Goal: Register for event/course

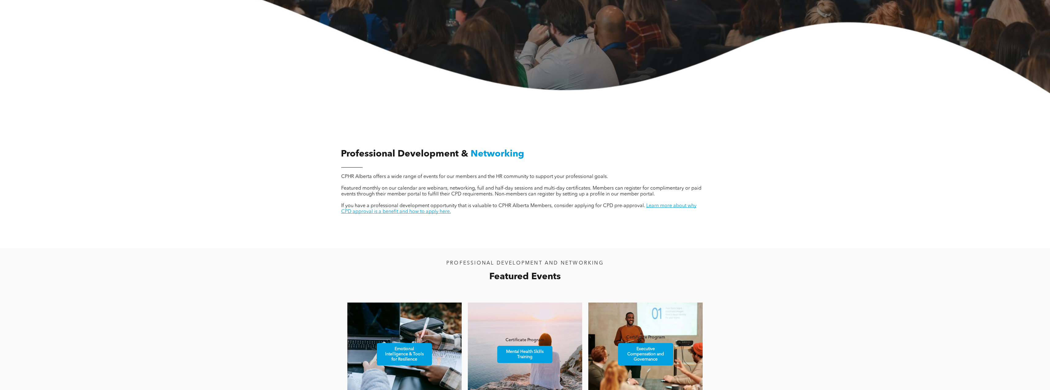
scroll to position [245, 0]
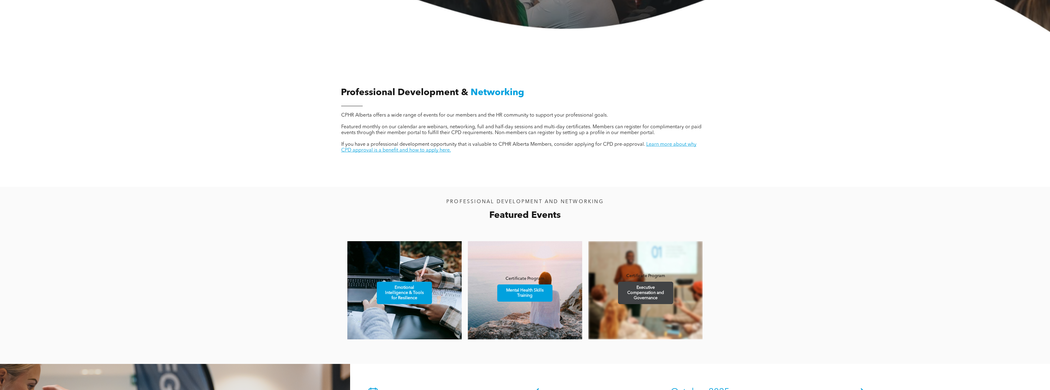
click at [641, 284] on span "Executive Compensation and Governance" at bounding box center [645, 293] width 53 height 22
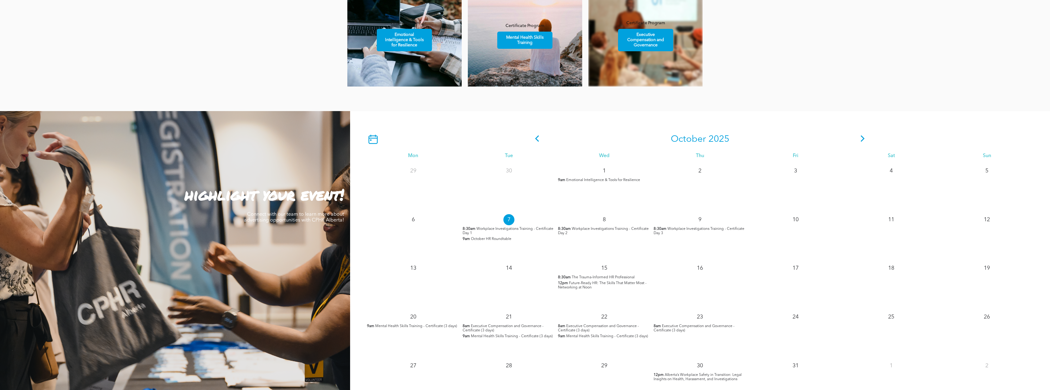
scroll to position [552, 0]
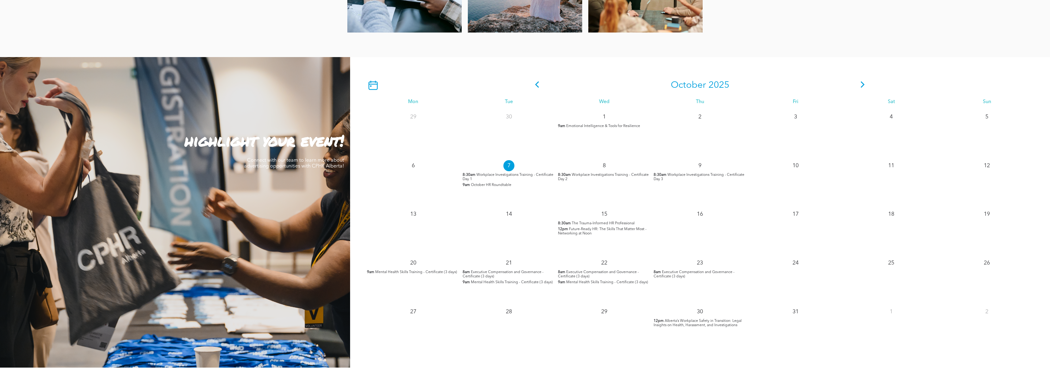
click at [510, 273] on span "Executive Compensation and Governance - Certificate (3 days)" at bounding box center [503, 274] width 81 height 8
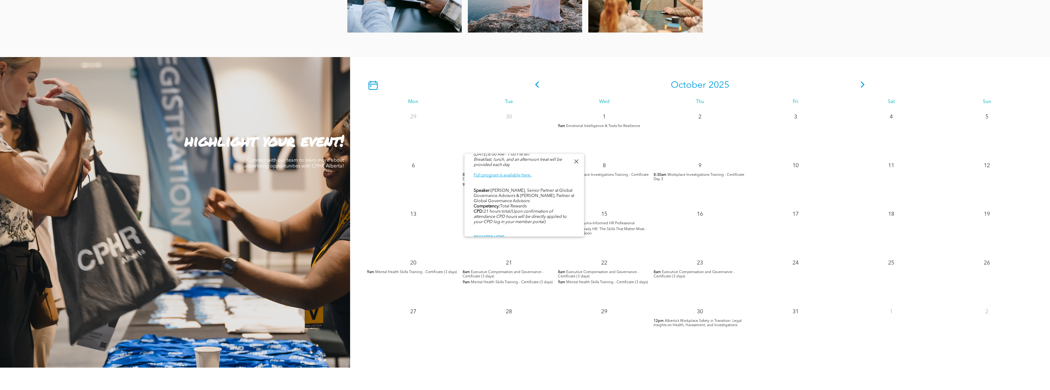
scroll to position [282, 0]
click at [506, 183] on link "Full program is available here." at bounding box center [503, 185] width 58 height 4
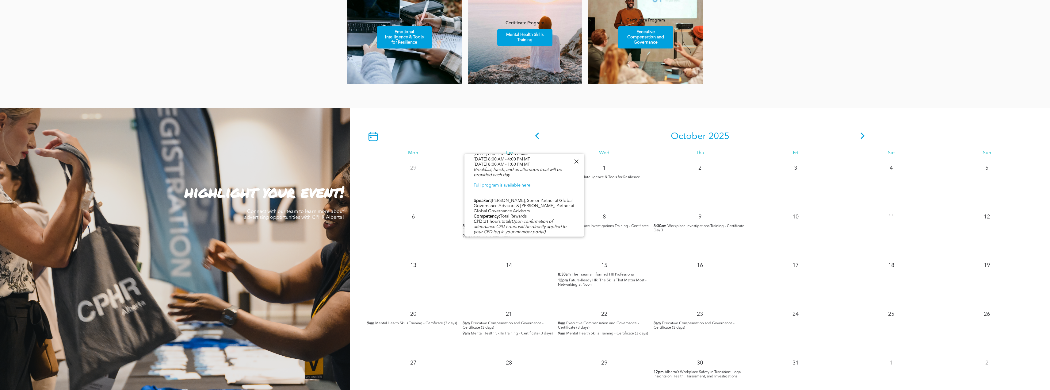
scroll to position [429, 0]
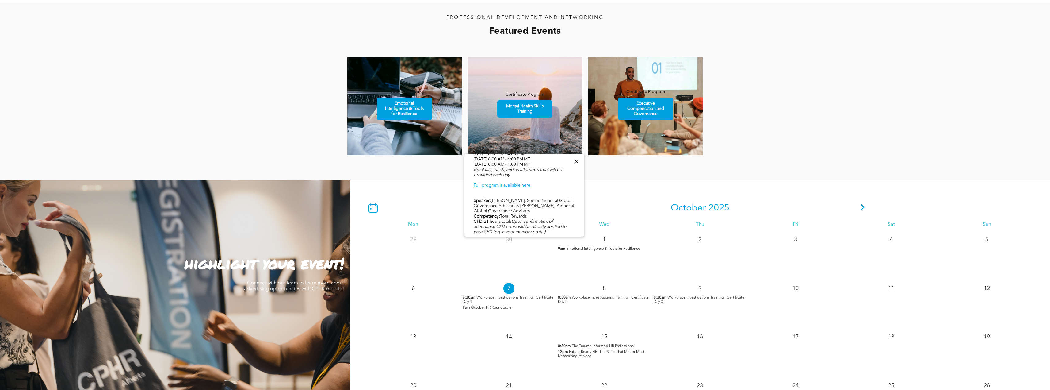
click at [862, 208] on icon at bounding box center [862, 207] width 9 height 6
click at [577, 159] on div at bounding box center [576, 161] width 8 height 8
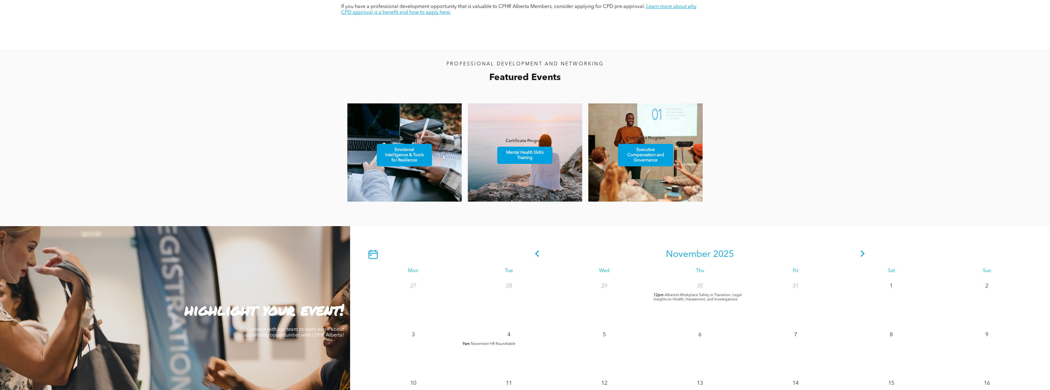
scroll to position [337, 0]
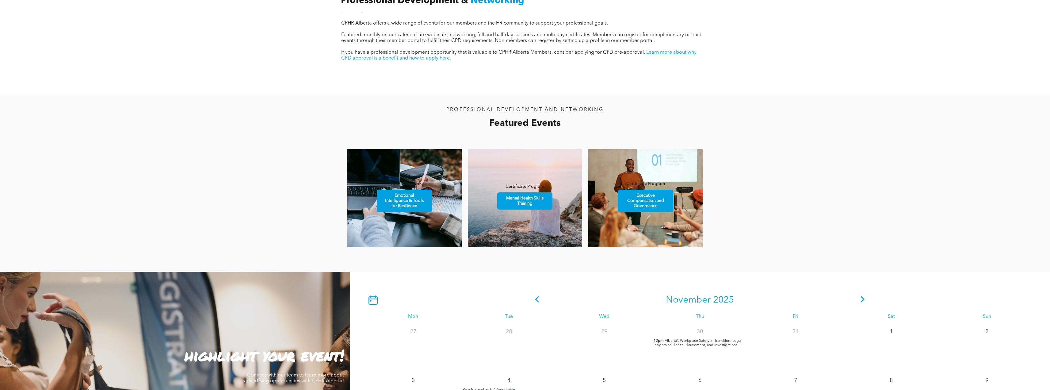
click at [863, 300] on icon at bounding box center [862, 299] width 9 height 6
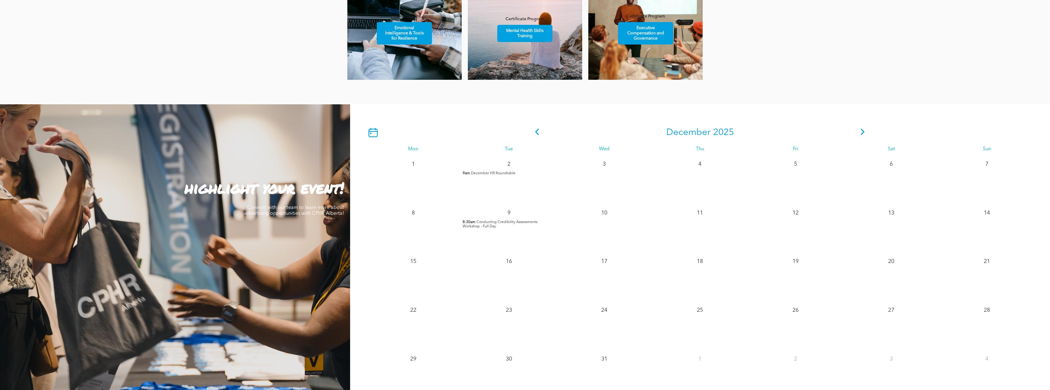
scroll to position [521, 0]
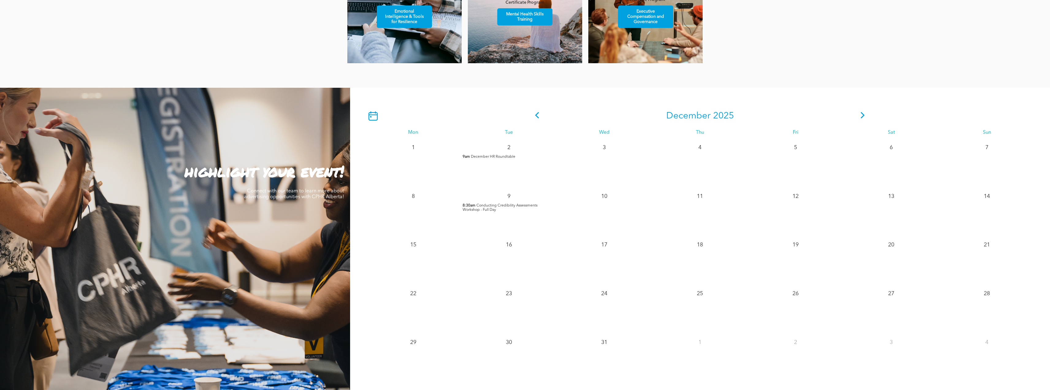
click at [862, 117] on icon at bounding box center [862, 115] width 9 height 6
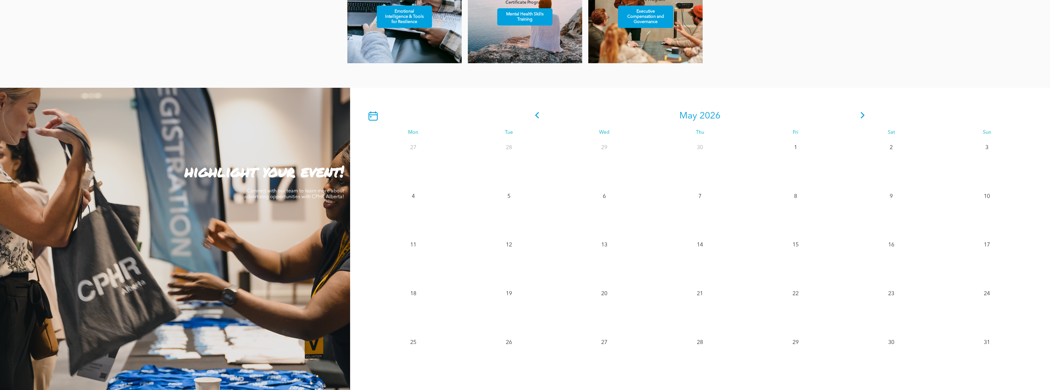
click at [862, 117] on icon at bounding box center [862, 115] width 9 height 6
